Goal: Information Seeking & Learning: Learn about a topic

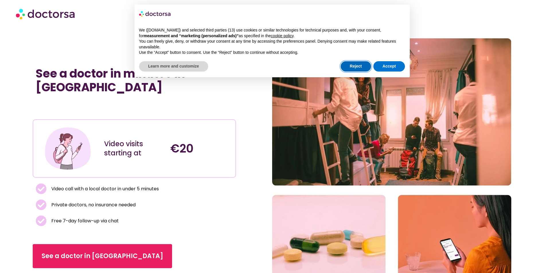
click at [357, 67] on button "Reject" at bounding box center [355, 66] width 30 height 10
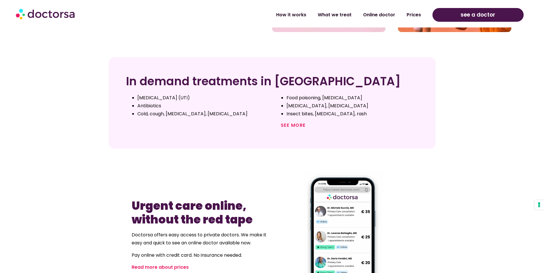
scroll to position [287, 0]
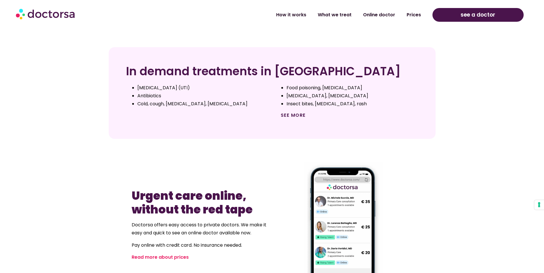
click at [296, 114] on link "See more" at bounding box center [293, 115] width 25 height 7
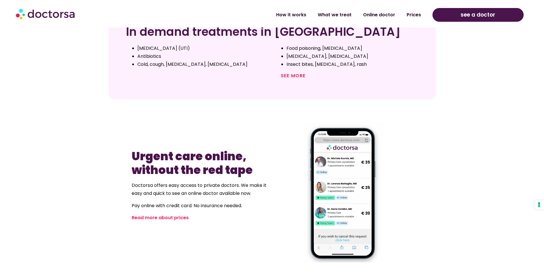
scroll to position [373, 0]
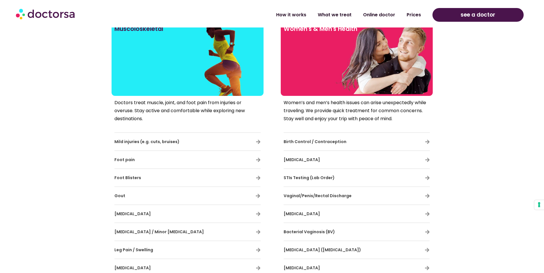
scroll to position [1089, 0]
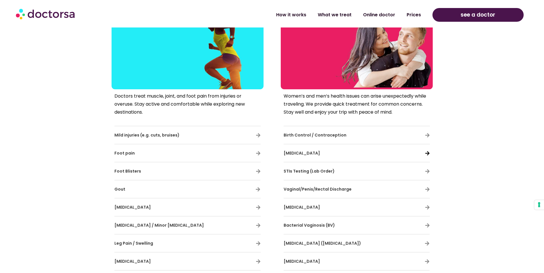
click at [426, 153] on icon at bounding box center [427, 153] width 5 height 5
click at [297, 152] on span "[MEDICAL_DATA]" at bounding box center [301, 153] width 36 height 6
click at [429, 152] on div "Women’s and men’s health issues can arise unexpectedly while traveling. We prov…" at bounding box center [357, 262] width 152 height 346
click at [425, 152] on icon at bounding box center [427, 153] width 5 height 5
click at [425, 154] on icon at bounding box center [427, 153] width 5 height 5
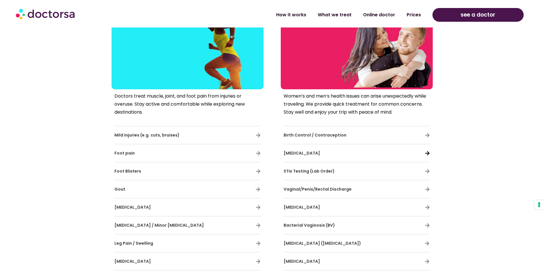
click at [425, 154] on icon at bounding box center [427, 153] width 5 height 5
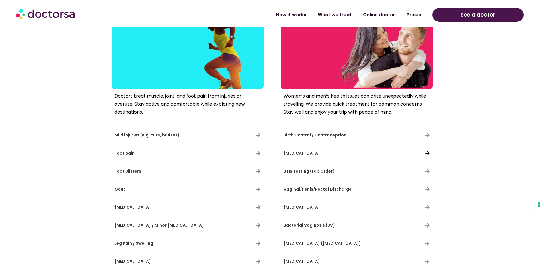
click at [425, 154] on icon at bounding box center [427, 153] width 5 height 5
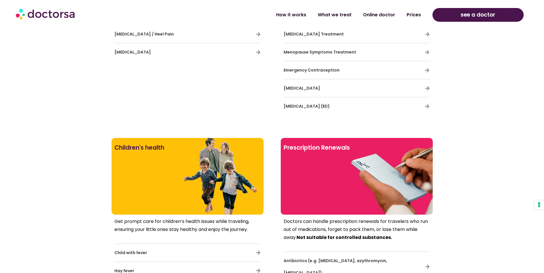
scroll to position [1404, 0]
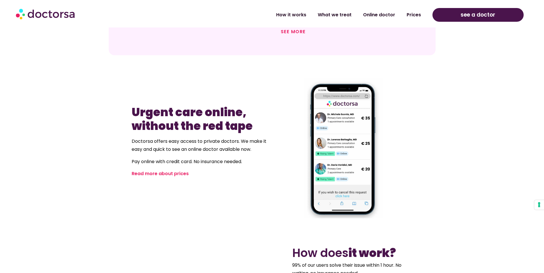
scroll to position [373, 0]
